Goal: Check status: Check status

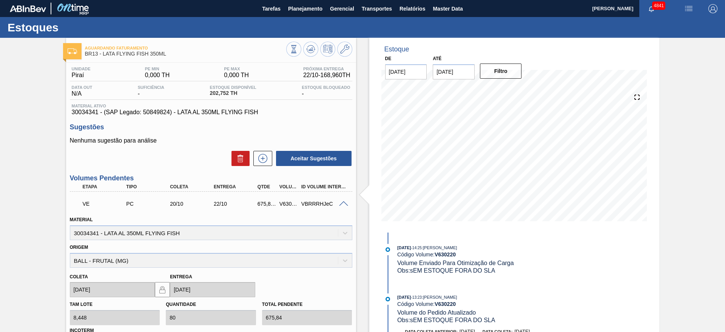
scroll to position [8, 0]
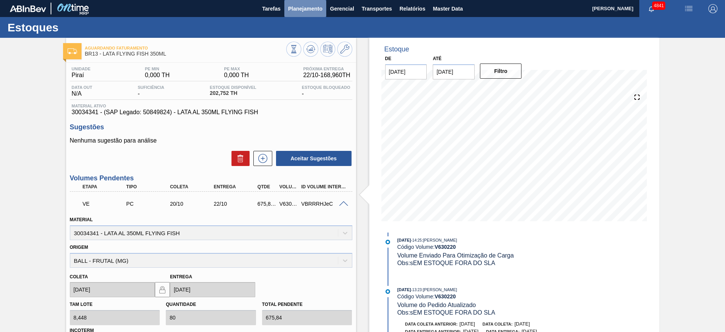
click at [307, 9] on span "Planejamento" at bounding box center [305, 8] width 34 height 9
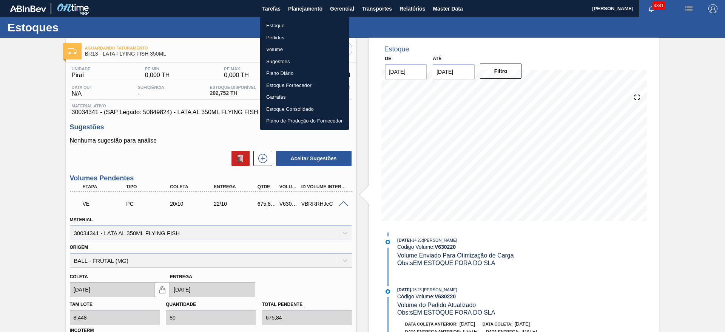
click at [298, 24] on li "Estoque" at bounding box center [304, 26] width 89 height 12
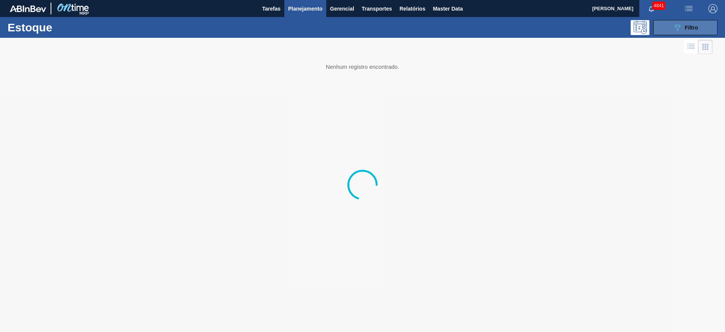
click at [687, 20] on button "089F7B8B-B2A5-4AFE-B5C0-19BA573D28AC Filtro" at bounding box center [686, 27] width 64 height 15
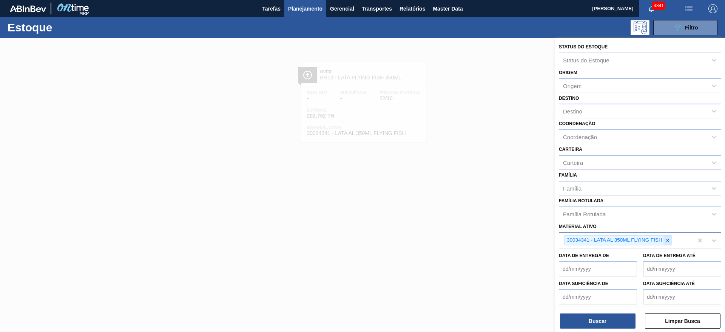
click at [668, 238] on icon at bounding box center [667, 240] width 5 height 5
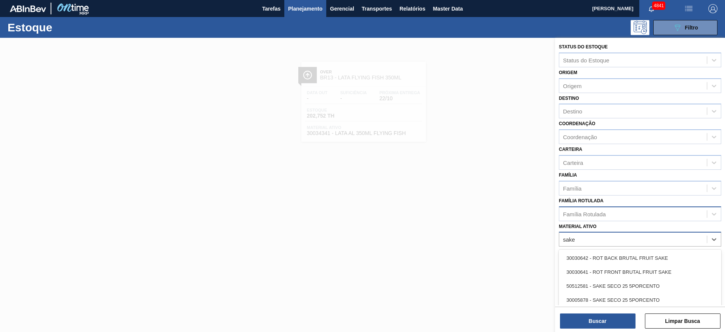
type ativo "sake"
click at [631, 213] on div "Família Rotulada" at bounding box center [634, 213] width 148 height 11
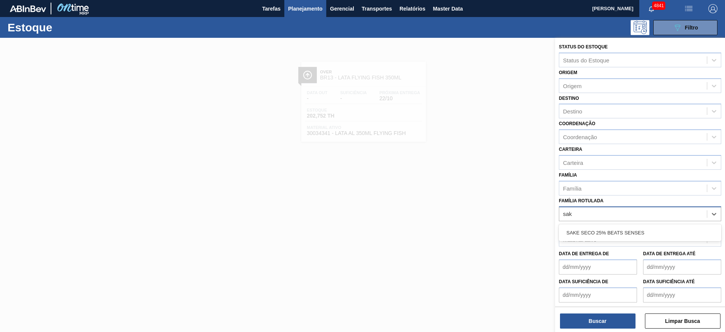
type Rotulada "sake"
click at [627, 236] on div "SAKE SECO 25% BEATS SENSES" at bounding box center [640, 233] width 162 height 14
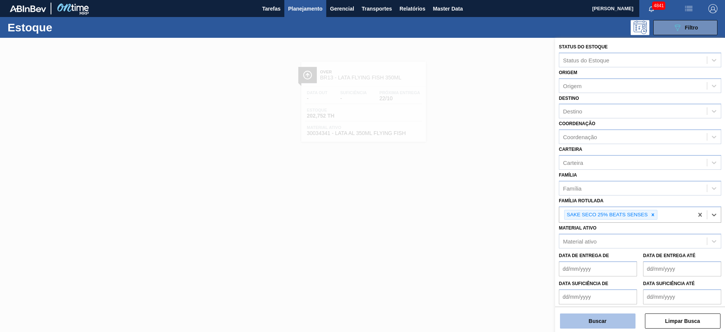
click at [622, 318] on button "Buscar" at bounding box center [598, 320] width 76 height 15
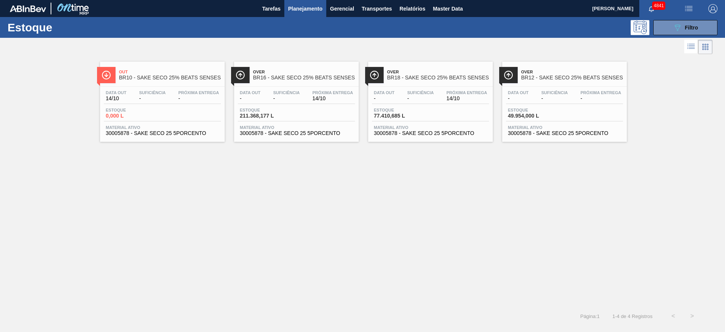
click at [278, 123] on div "Data out - Suficiência - Próxima Entrega 14/10 Estoque 211.368,177 L Material a…" at bounding box center [296, 112] width 125 height 51
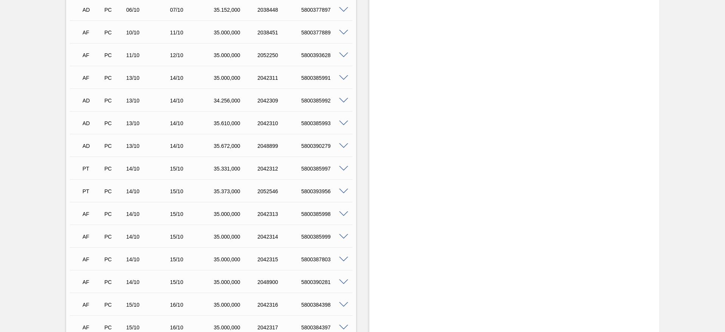
scroll to position [453, 0]
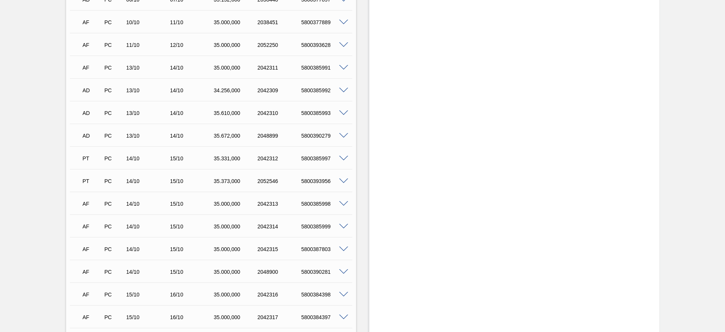
click at [341, 202] on span at bounding box center [343, 204] width 9 height 6
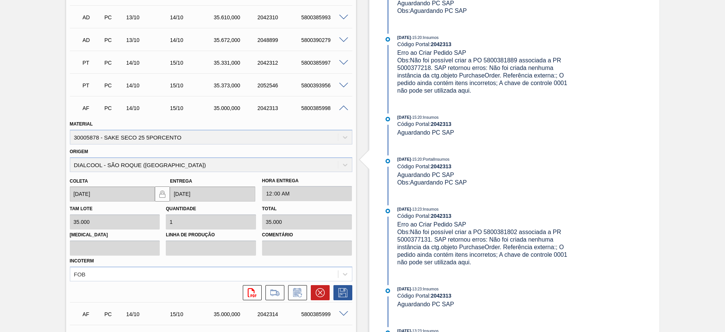
scroll to position [567, 0]
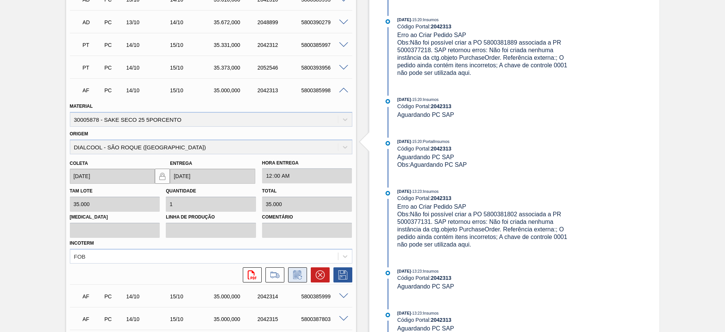
click at [292, 270] on icon at bounding box center [298, 274] width 12 height 9
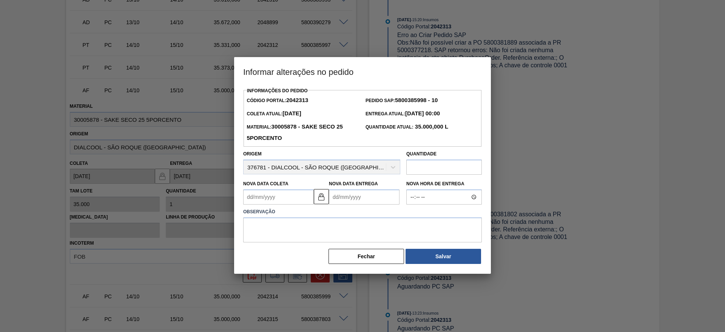
click at [415, 168] on input "text" at bounding box center [445, 166] width 76 height 15
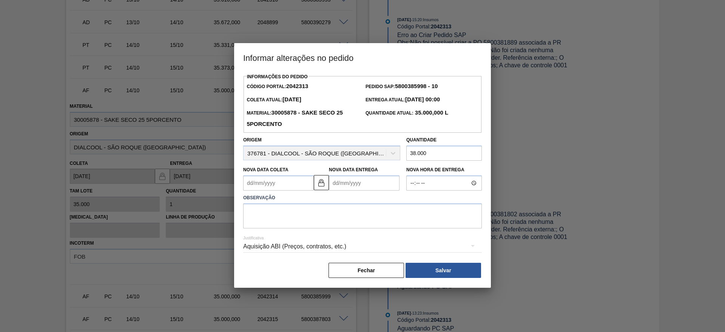
type input "38.000"
click at [392, 219] on textarea at bounding box center [362, 215] width 239 height 25
type textarea "quantidade ajustada"
click at [370, 248] on div "Aquisição ABI (Preços, contratos, etc.)" at bounding box center [362, 246] width 239 height 21
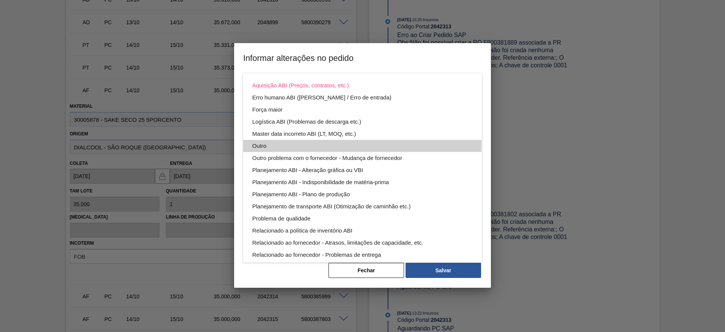
click at [304, 142] on div "Outro" at bounding box center [362, 146] width 221 height 12
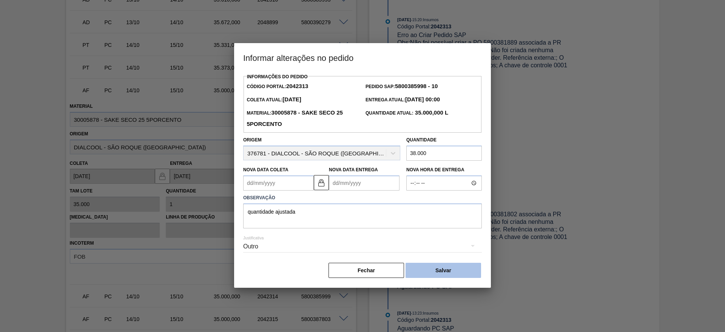
click at [458, 270] on button "Salvar" at bounding box center [444, 270] width 76 height 15
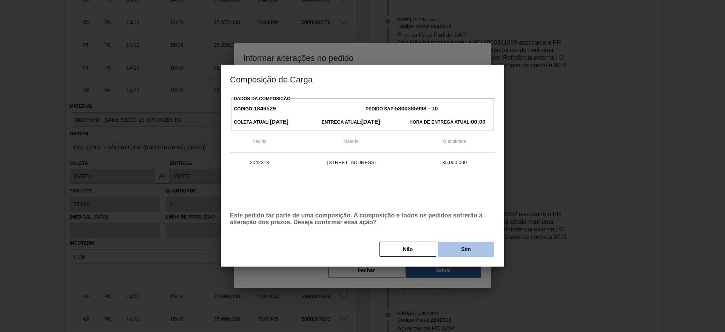
click at [481, 246] on button "Sim" at bounding box center [466, 248] width 57 height 15
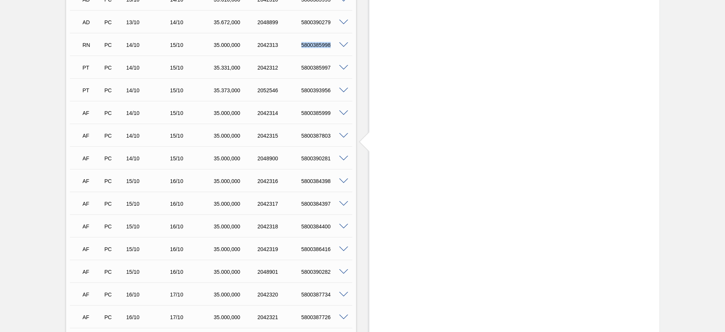
drag, startPoint x: 296, startPoint y: 44, endPoint x: 331, endPoint y: 45, distance: 34.4
click at [331, 45] on div "5800385998" at bounding box center [319, 45] width 44 height 6
copy div "5800385998"
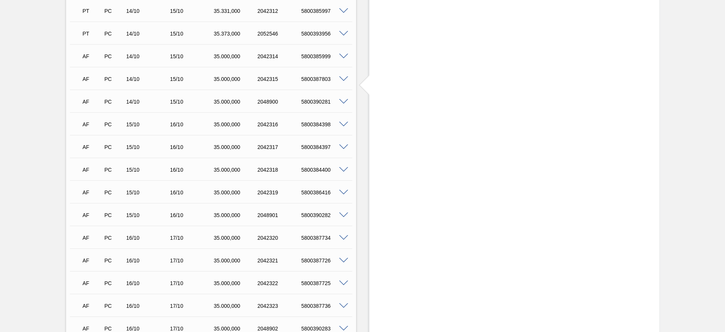
scroll to position [510, 0]
click at [421, 108] on div "Estoque De [DATE] Até [DATE] Filtro 23/10 Projeção de Estoque 1,999,656.177 [DO…" at bounding box center [514, 282] width 290 height 1508
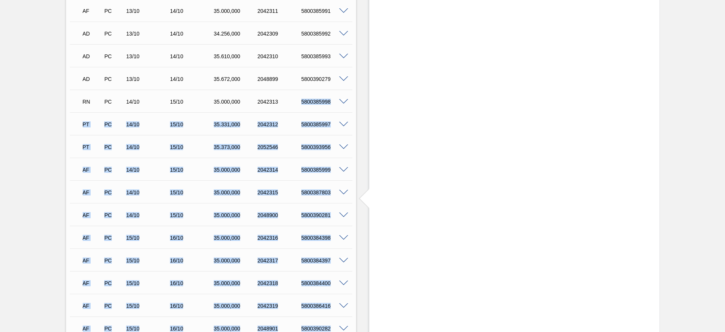
drag, startPoint x: 298, startPoint y: 102, endPoint x: 364, endPoint y: 94, distance: 66.6
click at [364, 94] on div "Aguardando Faturamento BR16 - SAKE SECO 25% BEATS SENSES Unidade Jacareí PE MIN…" at bounding box center [362, 282] width 725 height 1508
click at [519, 116] on div "Estoque De [DATE] Até [DATE] Filtro 23/10 Projeção de Estoque 1,999,656.177 [DO…" at bounding box center [514, 282] width 290 height 1508
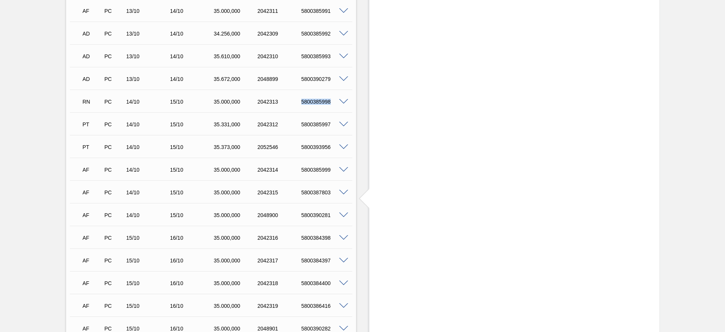
drag, startPoint x: 296, startPoint y: 99, endPoint x: 334, endPoint y: 103, distance: 37.6
click at [334, 103] on div "5800385998" at bounding box center [319, 102] width 44 height 6
copy div "5800385998"
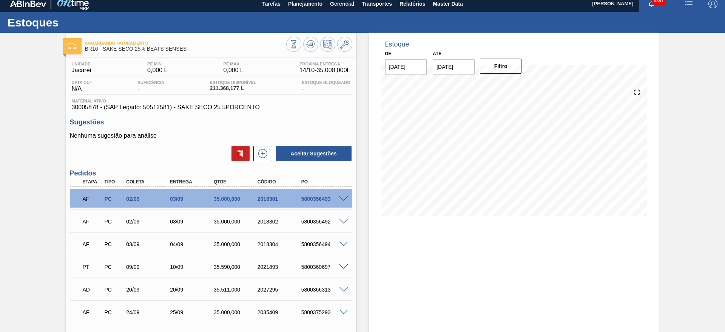
scroll to position [0, 0]
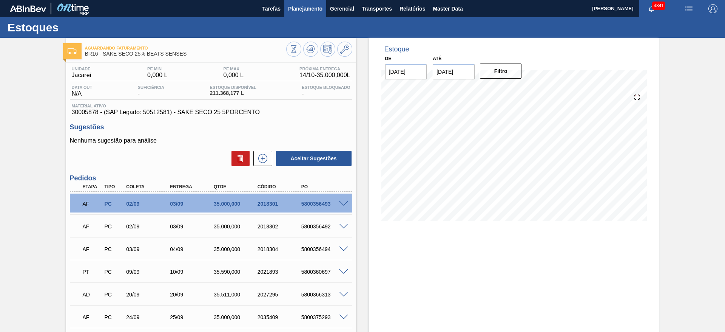
click at [311, 9] on span "Planejamento" at bounding box center [305, 8] width 34 height 9
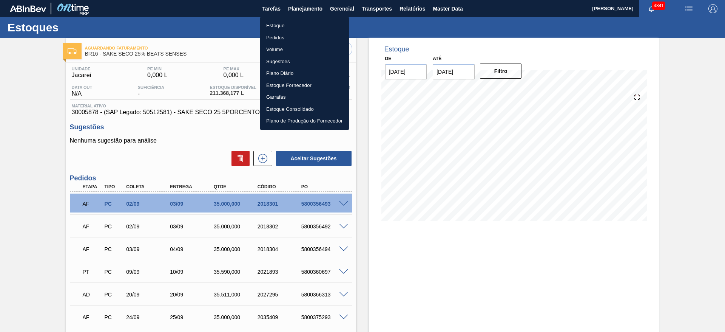
click at [298, 29] on li "Estoque" at bounding box center [304, 26] width 89 height 12
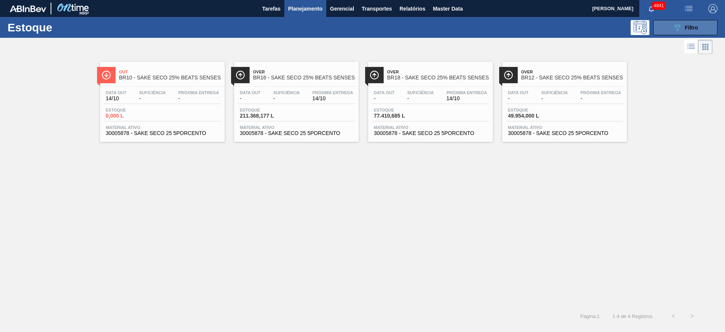
click at [686, 24] on div "089F7B8B-B2A5-4AFE-B5C0-19BA573D28AC Filtro" at bounding box center [685, 27] width 25 height 9
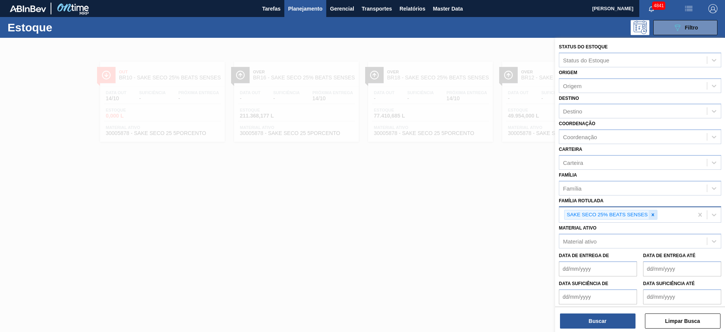
click at [653, 211] on div at bounding box center [653, 214] width 8 height 9
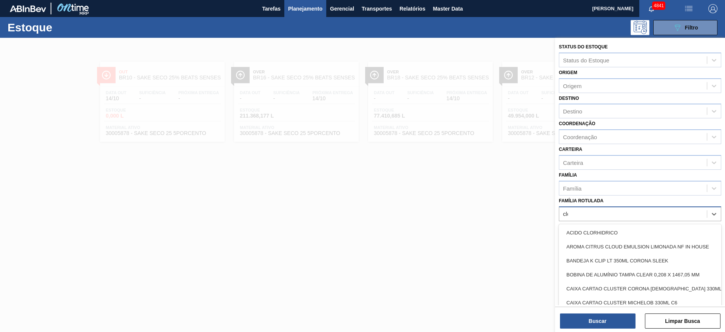
type Rotulada "clore"
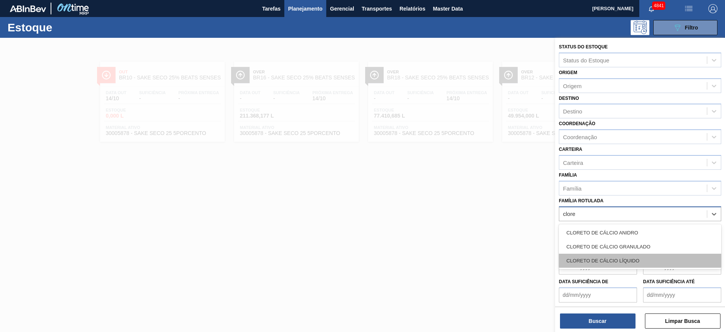
click at [628, 258] on div "CLORETO DE CÁLCIO LÍQUIDO" at bounding box center [640, 260] width 162 height 14
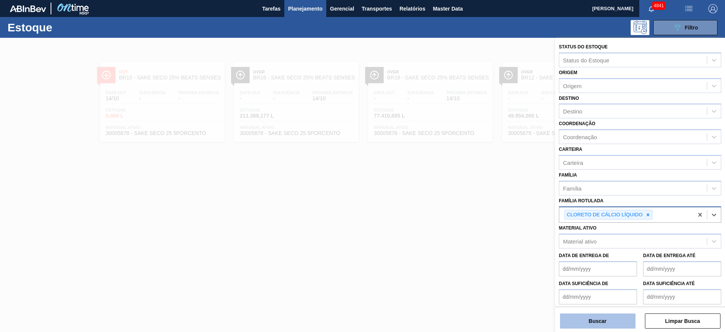
click at [617, 315] on button "Buscar" at bounding box center [598, 320] width 76 height 15
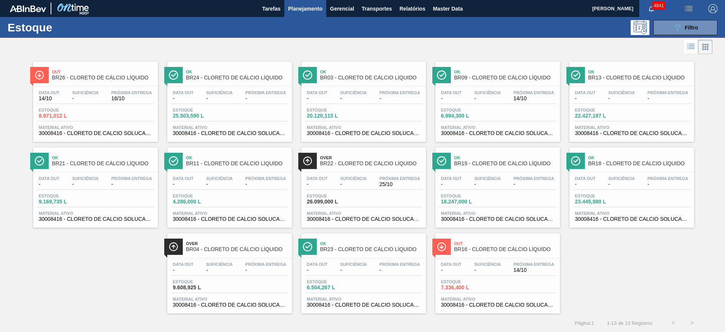
click at [530, 279] on div "Estoque 7.336,400 L" at bounding box center [497, 286] width 117 height 14
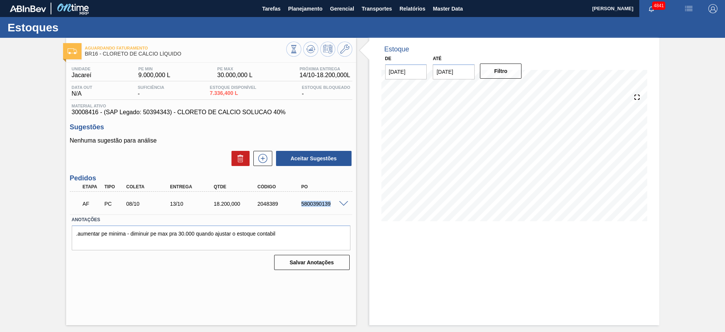
drag, startPoint x: 299, startPoint y: 207, endPoint x: 341, endPoint y: 208, distance: 41.9
click at [341, 208] on div "AF PC 08/10 13/10 18.200,000 2048389 5800390139" at bounding box center [211, 202] width 283 height 19
copy div "5800390139"
click at [311, 9] on span "Planejamento" at bounding box center [305, 8] width 34 height 9
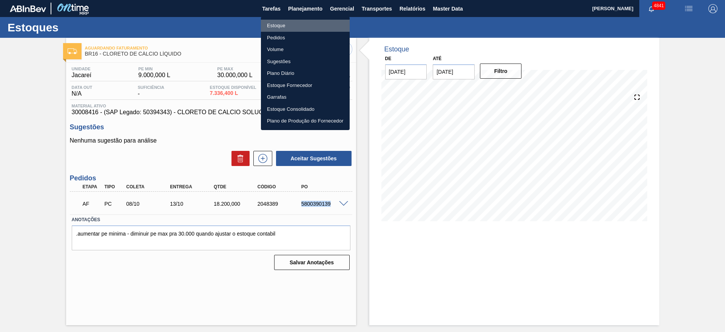
click at [298, 26] on li "Estoque" at bounding box center [305, 26] width 89 height 12
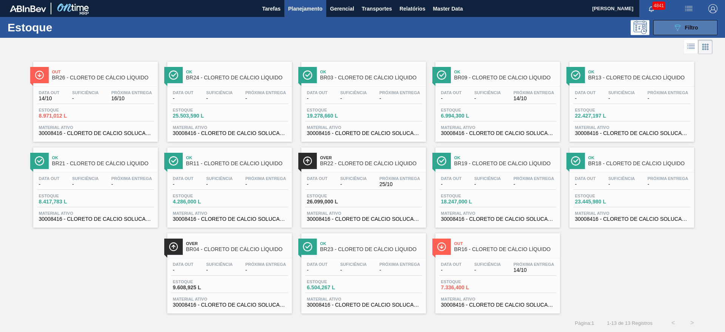
click at [712, 24] on button "089F7B8B-B2A5-4AFE-B5C0-19BA573D28AC Filtro" at bounding box center [686, 27] width 64 height 15
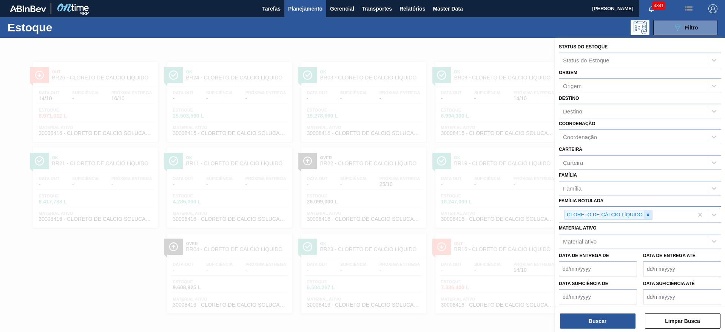
click at [649, 217] on div at bounding box center [648, 214] width 8 height 9
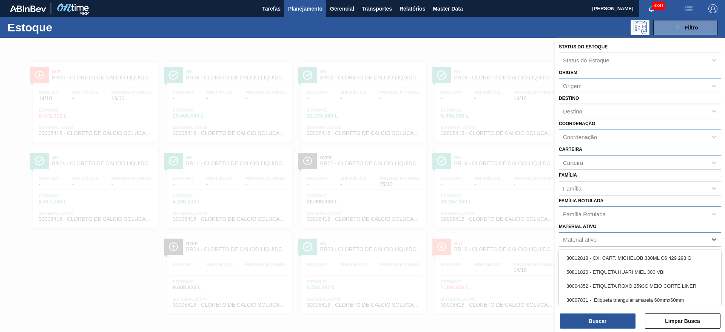
scroll to position [0, 0]
click at [657, 237] on div "Material ativo" at bounding box center [634, 239] width 148 height 11
paste ativo "30008340"
type ativo "30008340"
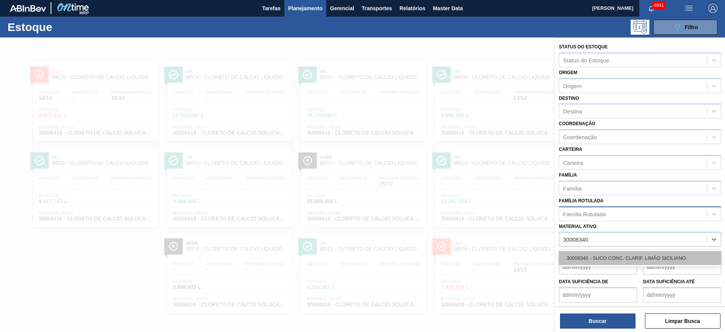
click at [657, 257] on div "30008340 - SUCO CONC. CLARIF. LIMÃO SICILIANO" at bounding box center [640, 258] width 162 height 14
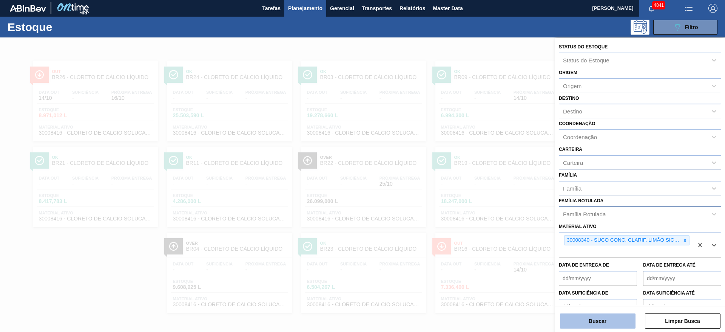
click at [611, 321] on button "Buscar" at bounding box center [598, 320] width 76 height 15
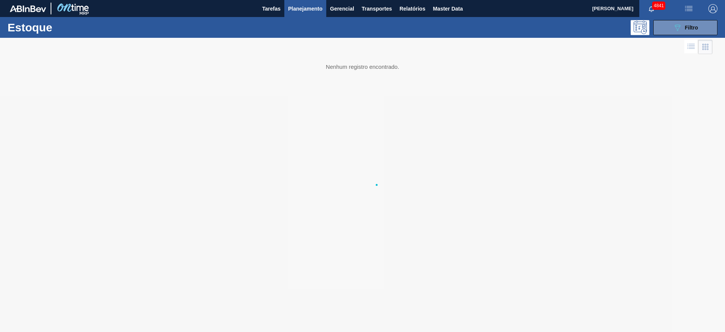
scroll to position [0, 0]
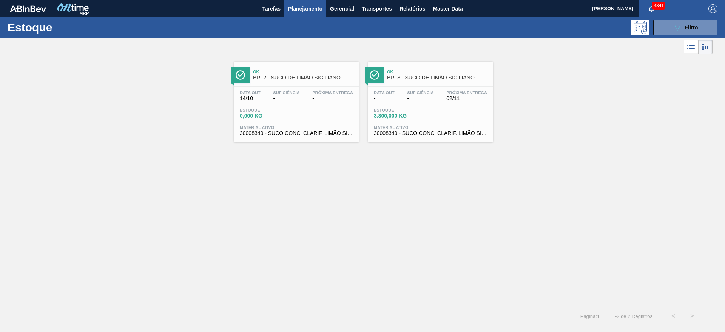
click at [449, 130] on div "Material ativo 30008340 - SUCO CONC. CLARIF. LIMÃO SICILIANO" at bounding box center [430, 130] width 117 height 11
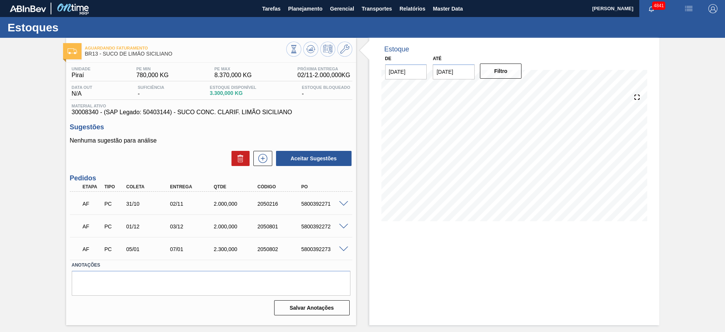
click at [346, 202] on span at bounding box center [343, 204] width 9 height 6
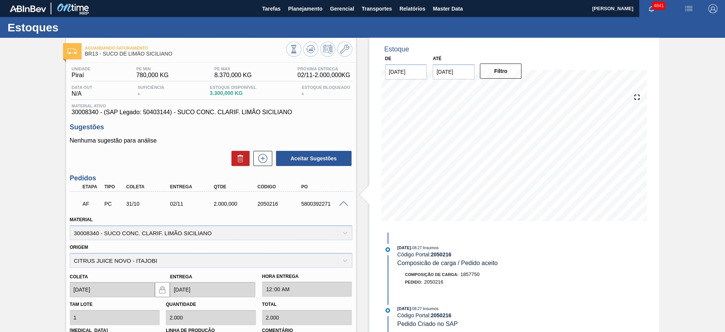
click at [346, 201] on span at bounding box center [343, 204] width 9 height 6
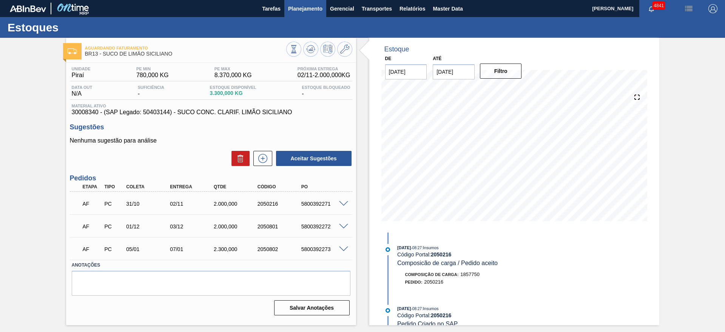
click at [302, 11] on span "Planejamento" at bounding box center [305, 8] width 34 height 9
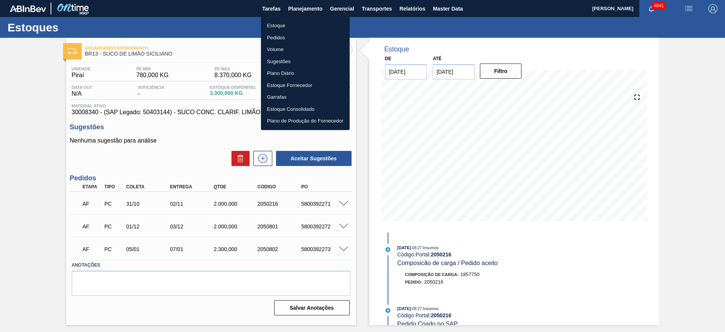
click at [296, 29] on li "Estoque" at bounding box center [305, 26] width 89 height 12
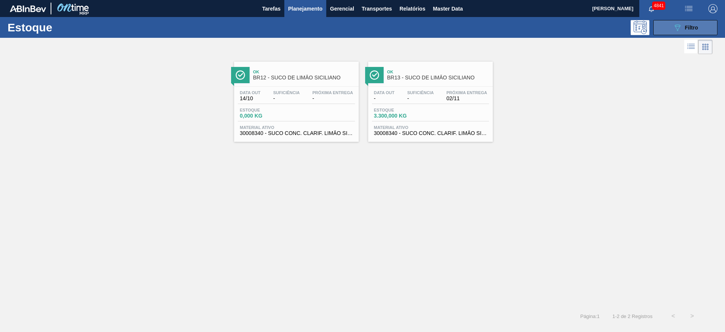
click at [687, 20] on button "089F7B8B-B2A5-4AFE-B5C0-19BA573D28AC Filtro" at bounding box center [686, 27] width 64 height 15
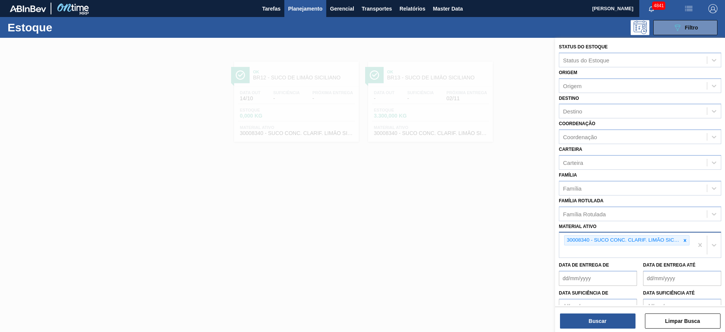
click at [586, 250] on div "30008340 - SUCO CONC. CLARIF. LIMÃO SICILIANO" at bounding box center [627, 244] width 134 height 25
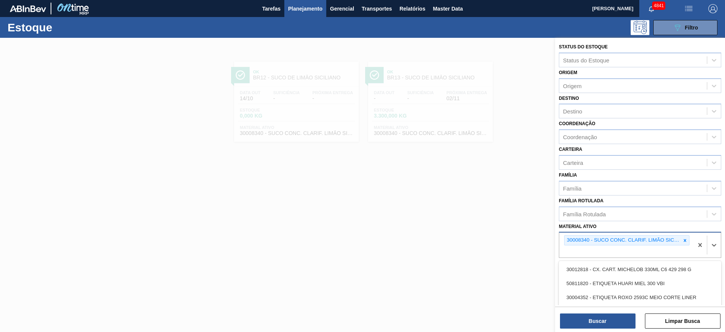
paste ativo "30034563"
type ativo "30034563"
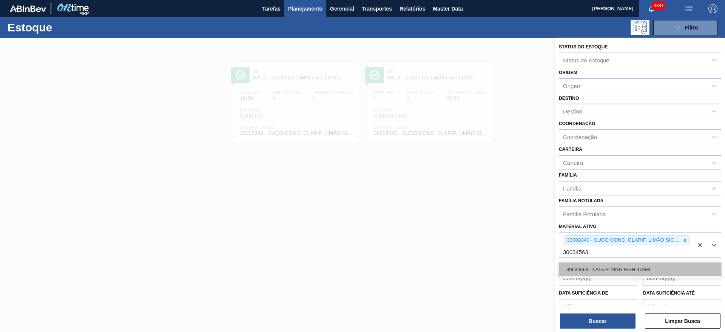
click at [576, 273] on div "30034563 - LATA FLYING FISH 473ML" at bounding box center [640, 269] width 162 height 14
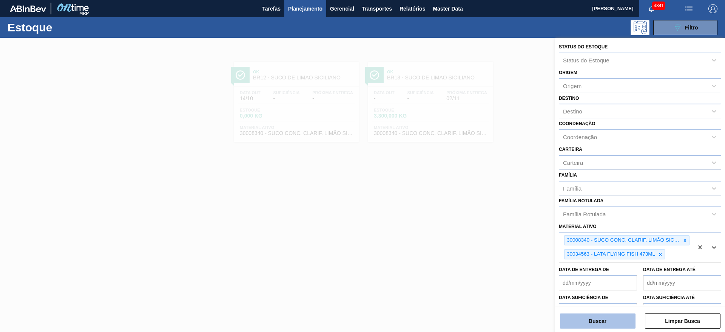
click at [582, 320] on button "Buscar" at bounding box center [598, 320] width 76 height 15
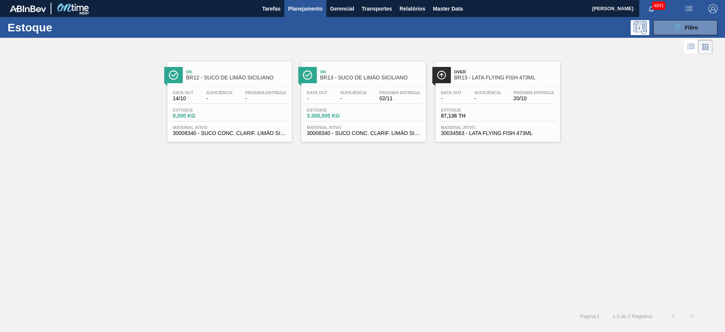
click at [475, 96] on span "-" at bounding box center [488, 99] width 26 height 6
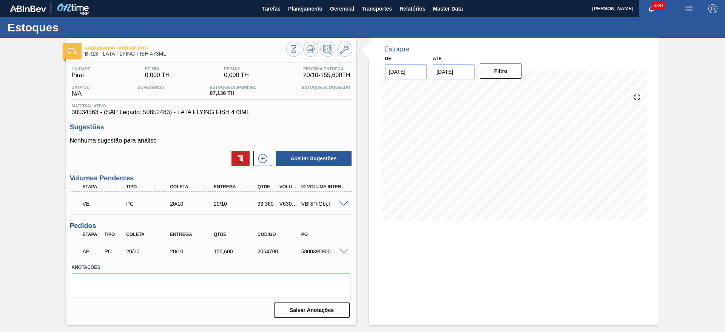
click at [344, 205] on span at bounding box center [343, 204] width 9 height 6
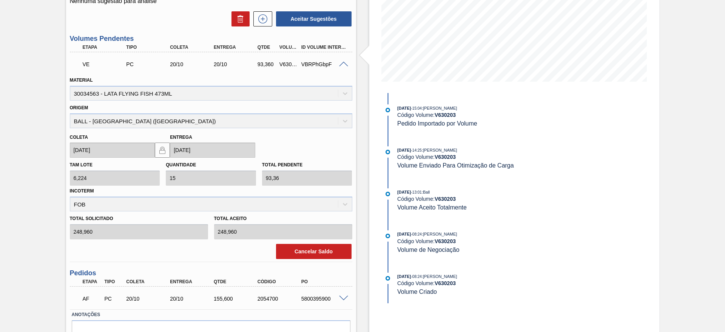
scroll to position [122, 0]
